Goal: Communication & Community: Answer question/provide support

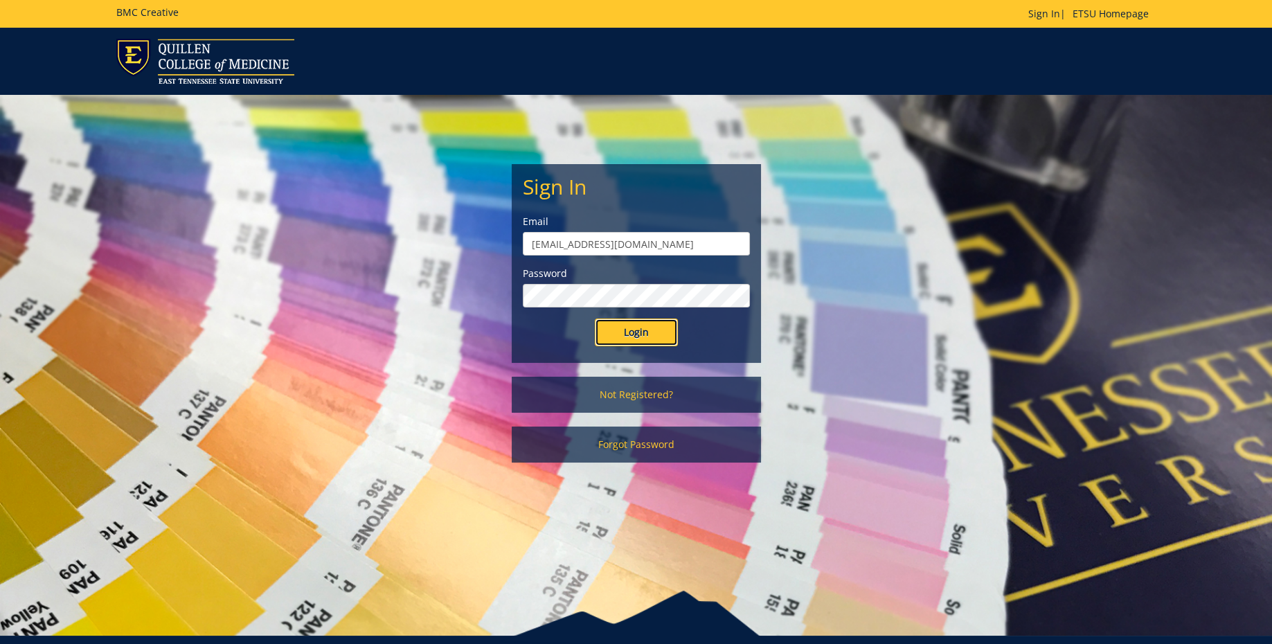
click at [634, 323] on input "Login" at bounding box center [636, 333] width 83 height 28
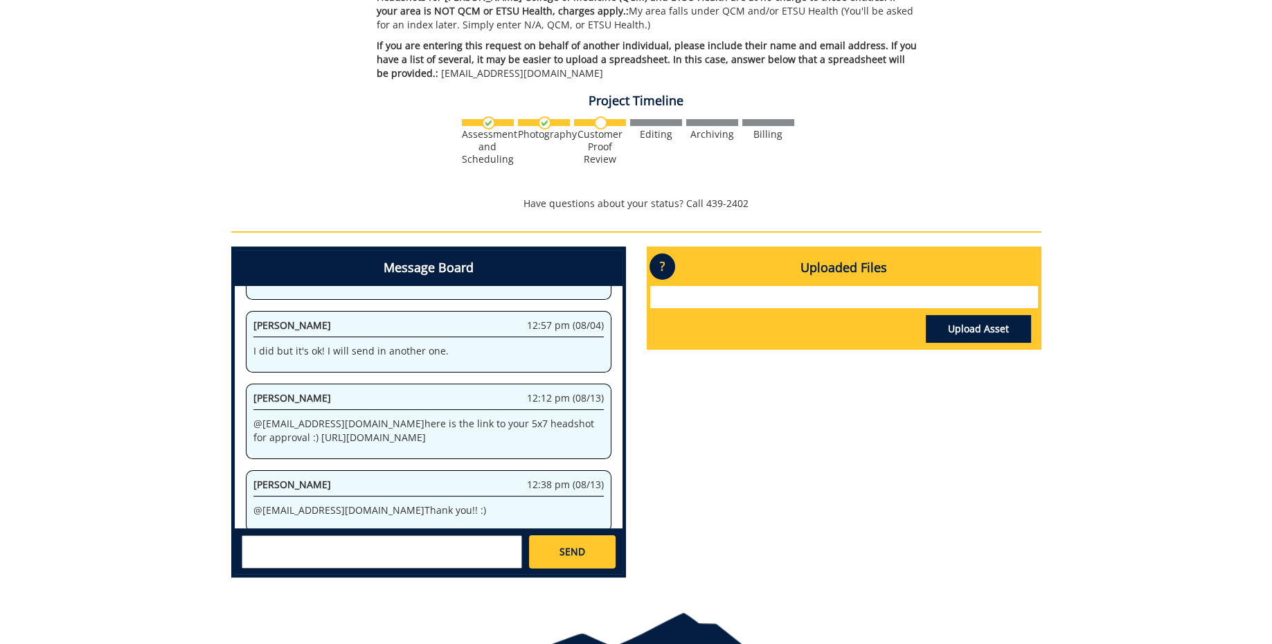
scroll to position [441, 0]
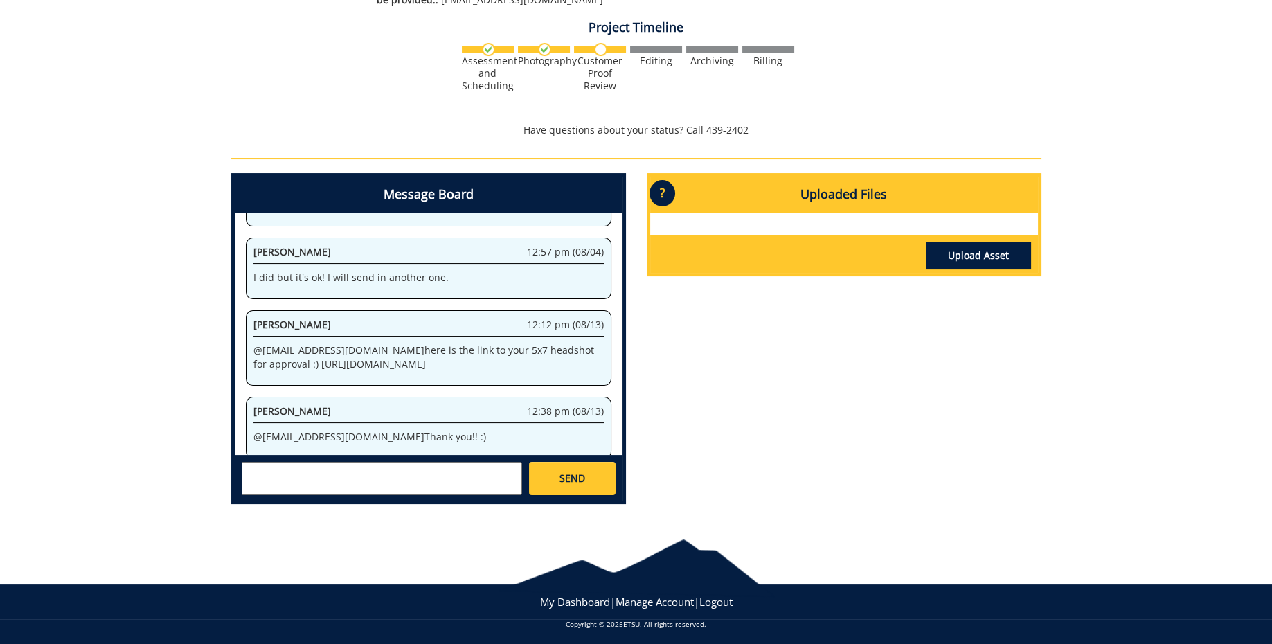
drag, startPoint x: 254, startPoint y: 336, endPoint x: 578, endPoint y: 348, distance: 323.7
click at [578, 348] on p "@ [EMAIL_ADDRESS][DOMAIN_NAME] here is the link to your 5x7 headshot for approv…" at bounding box center [429, 358] width 350 height 28
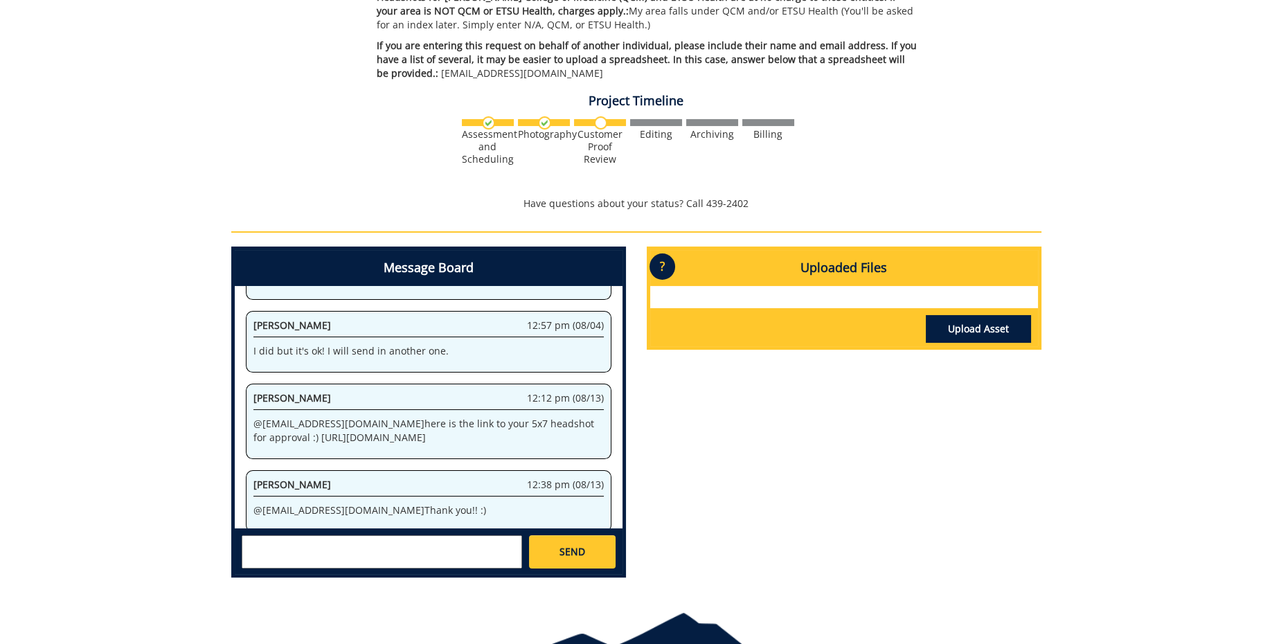
scroll to position [443, 0]
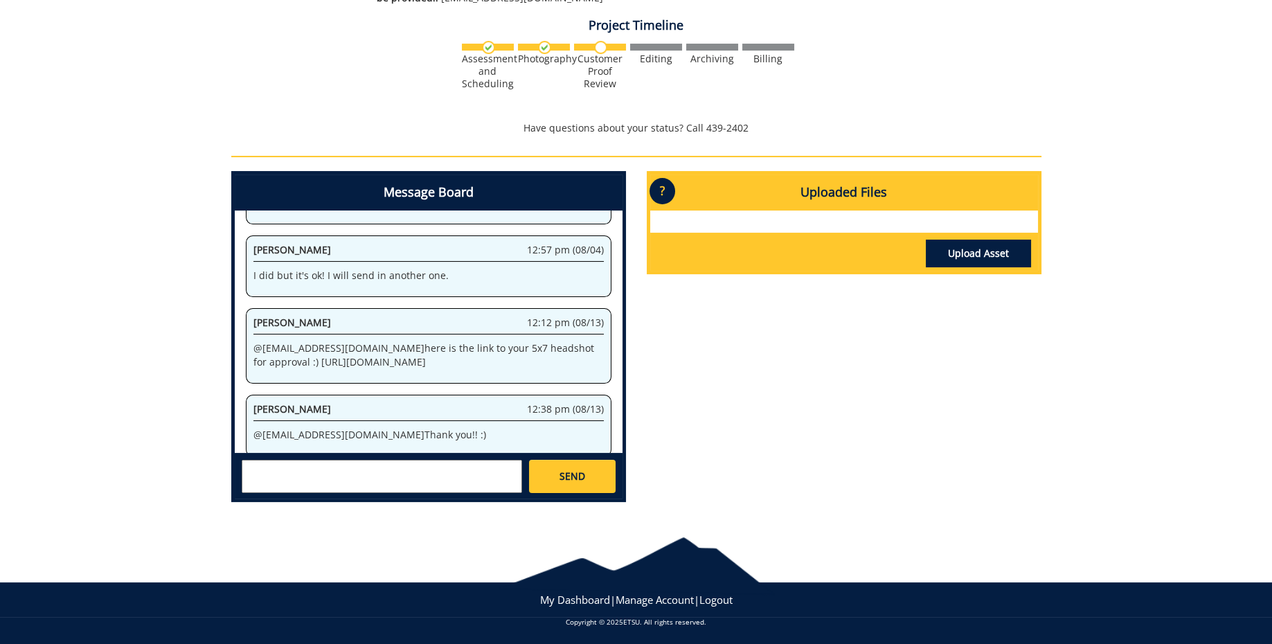
click at [254, 341] on p "@ [EMAIL_ADDRESS][DOMAIN_NAME] here is the link to your 5x7 headshot for approv…" at bounding box center [429, 355] width 350 height 28
drag, startPoint x: 254, startPoint y: 337, endPoint x: 561, endPoint y: 343, distance: 307.6
click at [578, 343] on p "@ lyonms@mail.etsu.edu here is the link to your 5x7 headshot for approval :) ht…" at bounding box center [429, 355] width 350 height 28
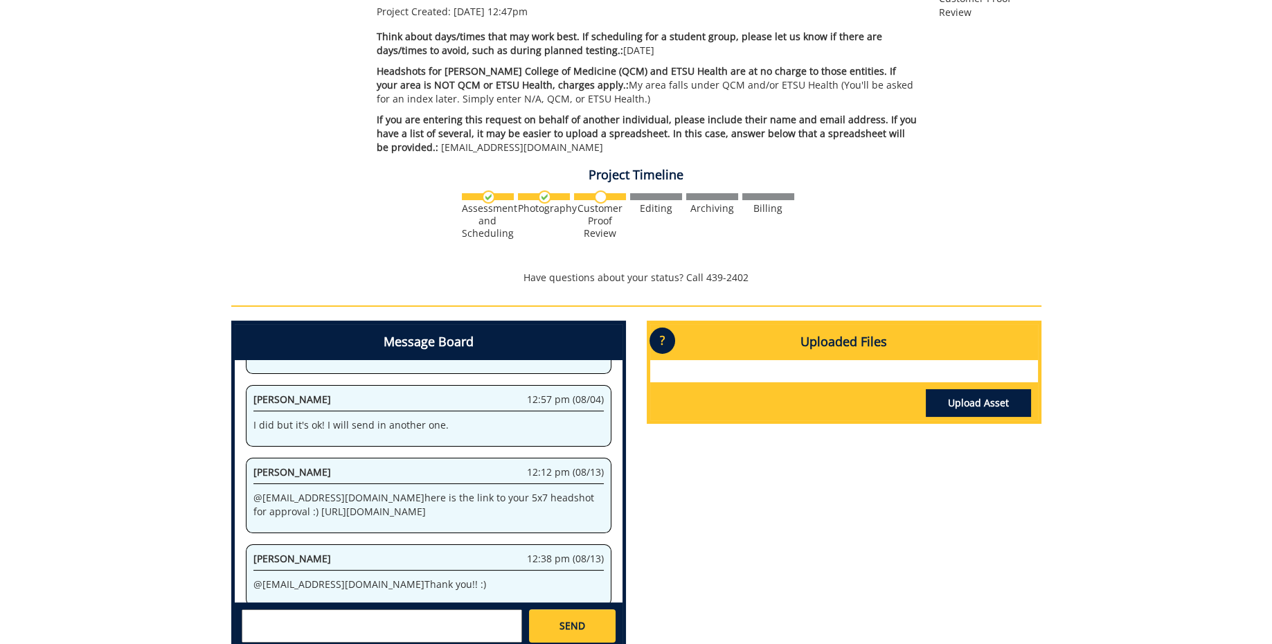
scroll to position [441, 0]
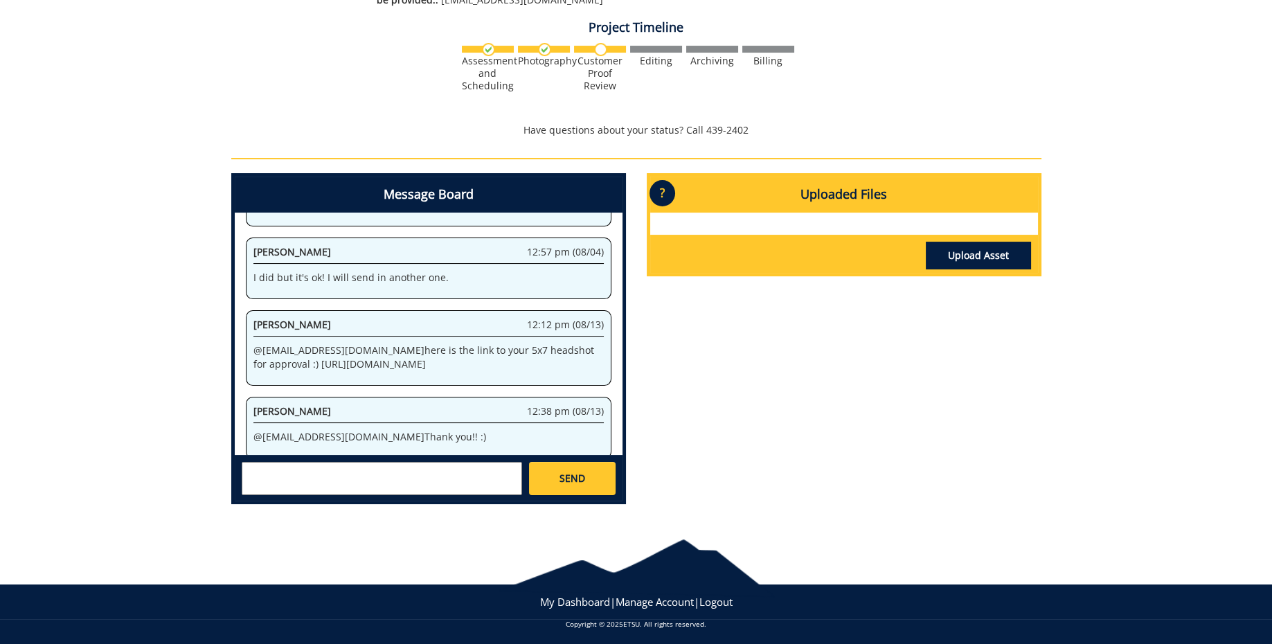
click at [405, 481] on textarea at bounding box center [382, 478] width 281 height 33
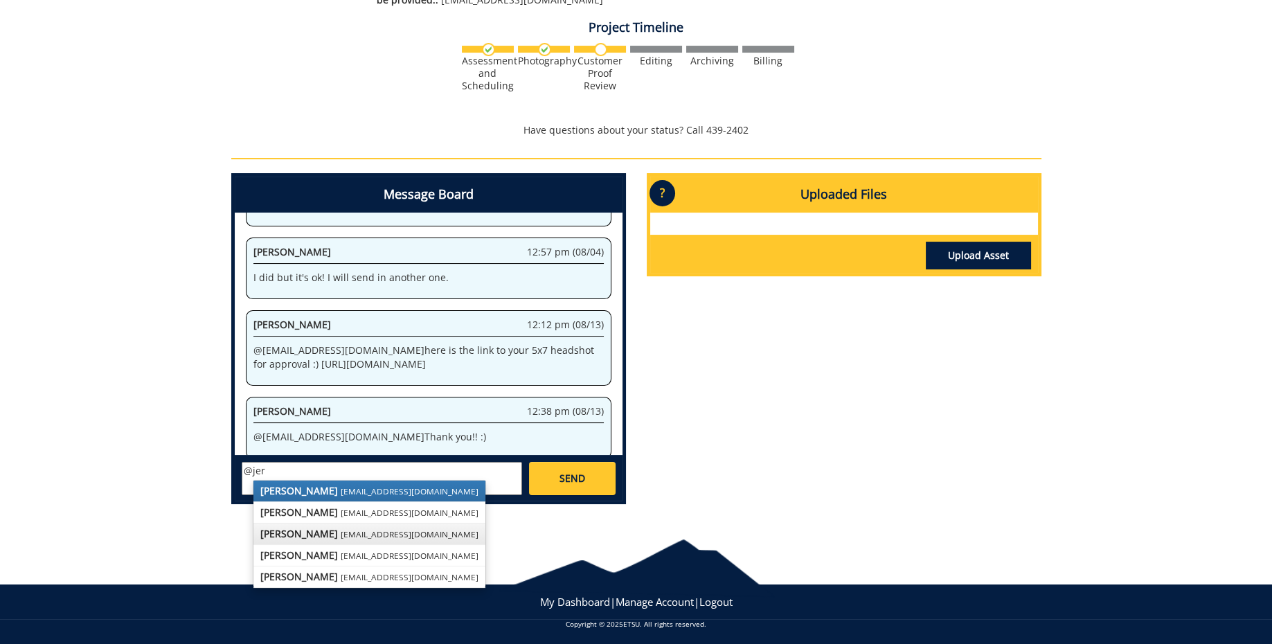
scroll to position [443, 0]
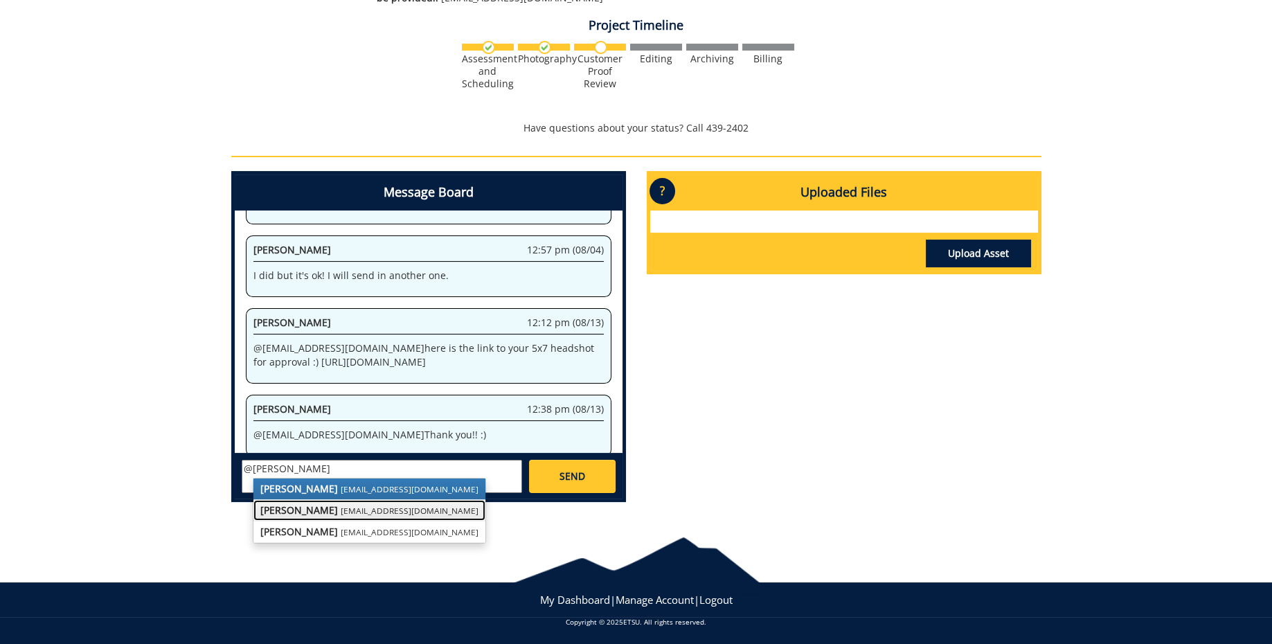
click at [362, 515] on small "[EMAIL_ADDRESS][DOMAIN_NAME]" at bounding box center [410, 510] width 138 height 11
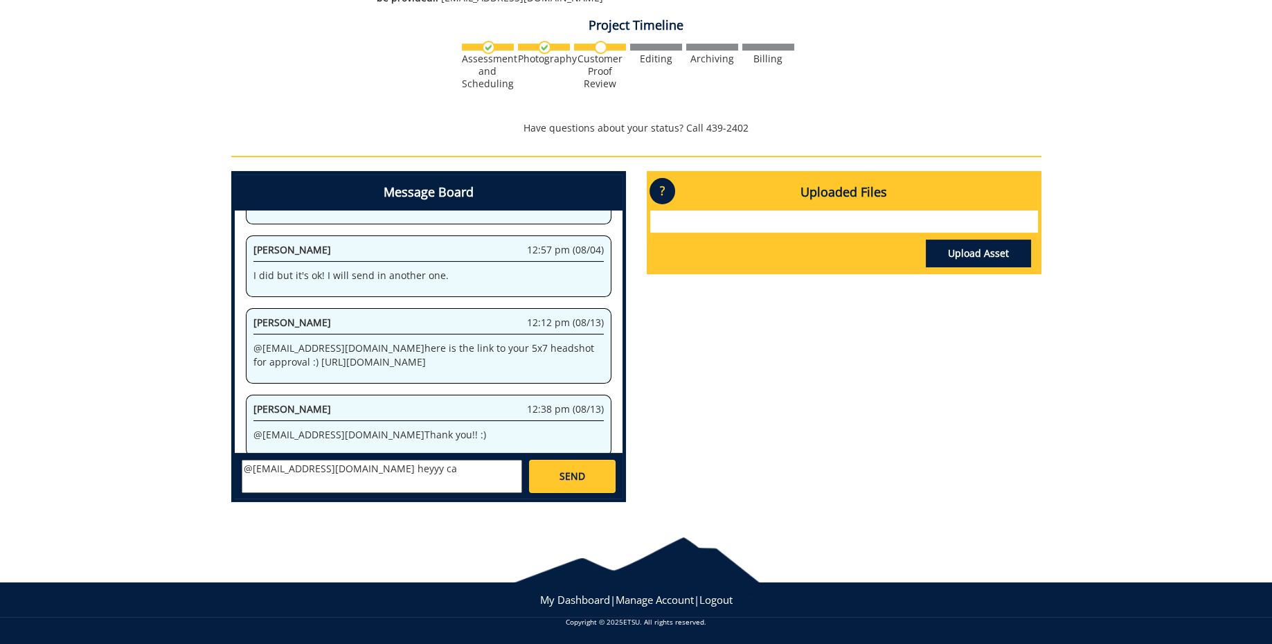
scroll to position [1, 0]
click at [415, 472] on textarea "@[EMAIL_ADDRESS][DOMAIN_NAME] heyyy ca" at bounding box center [382, 476] width 281 height 33
type textarea "@[EMAIL_ADDRESS][DOMAIN_NAME] heyyy I looked back at my emails & I just have my…"
click at [552, 478] on link "SEND" at bounding box center [572, 476] width 86 height 33
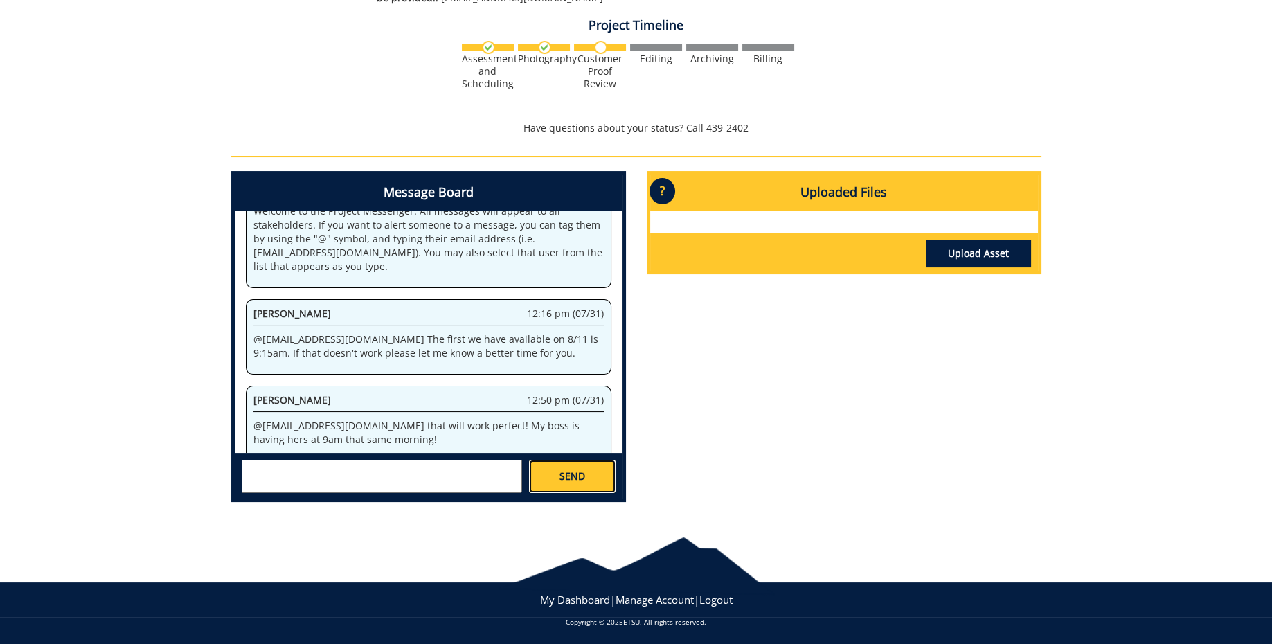
scroll to position [125433, 0]
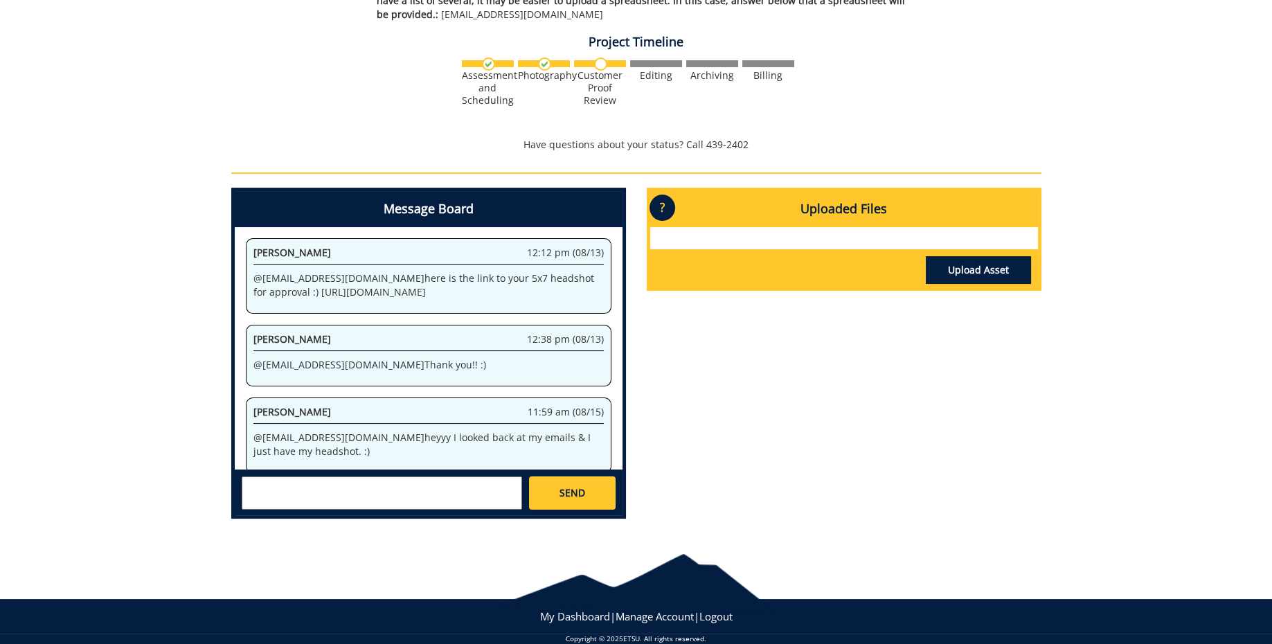
scroll to position [443, 0]
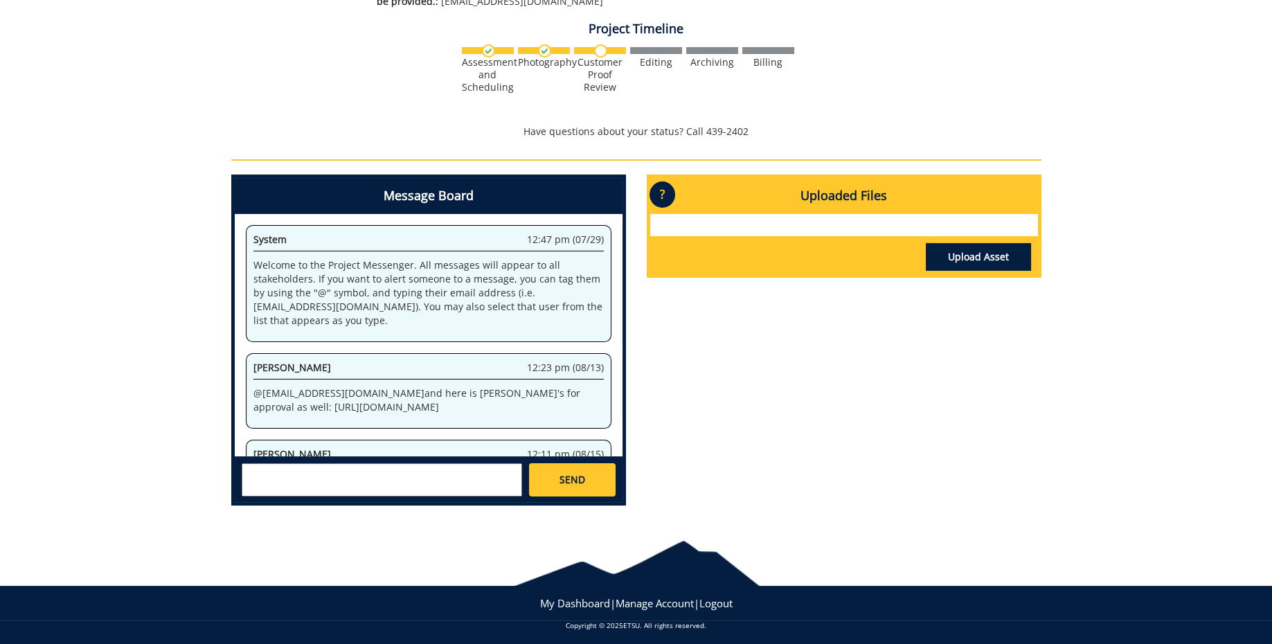
scroll to position [142, 0]
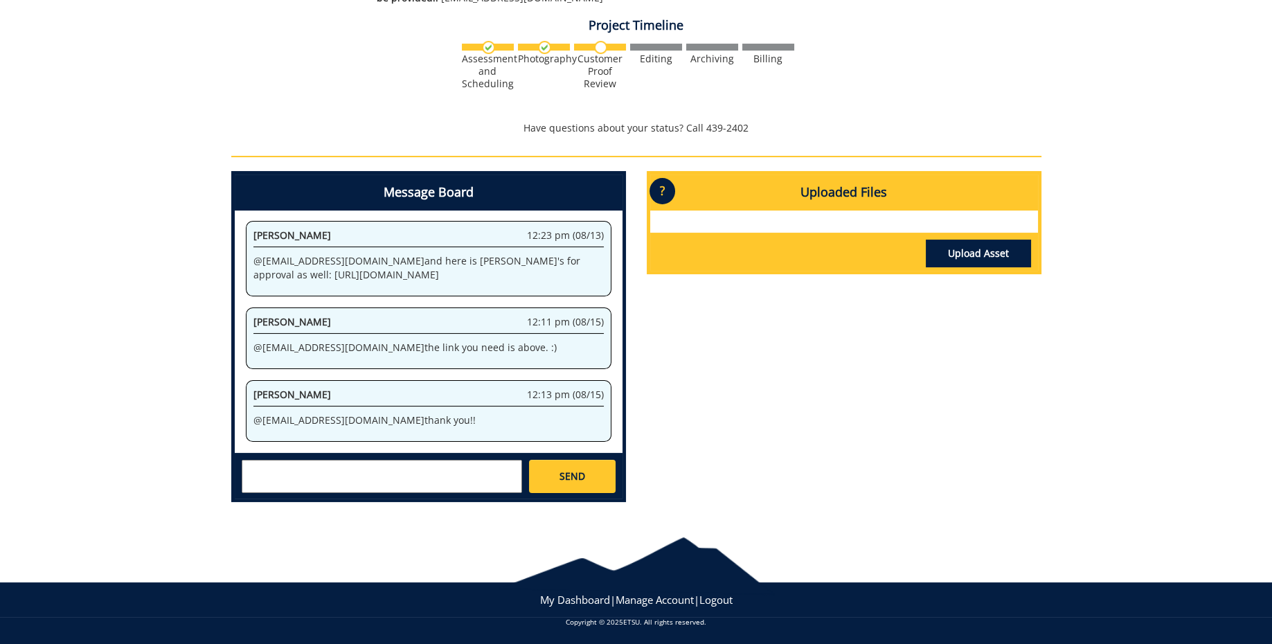
drag, startPoint x: 556, startPoint y: 249, endPoint x: 577, endPoint y: 269, distance: 29.4
click at [577, 269] on p "@ lyonms@mail.etsu.edu and here is Shauna's for approval as well: https://etsu3…" at bounding box center [429, 268] width 350 height 28
